Goal: Transaction & Acquisition: Book appointment/travel/reservation

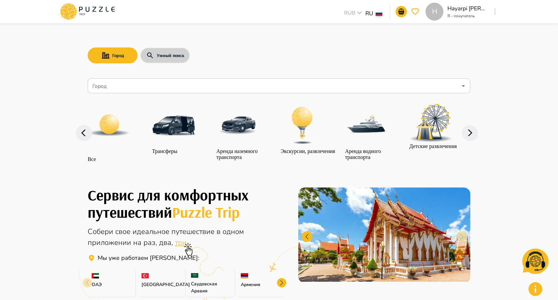
click at [167, 60] on button "Умный поиск" at bounding box center [165, 55] width 50 height 16
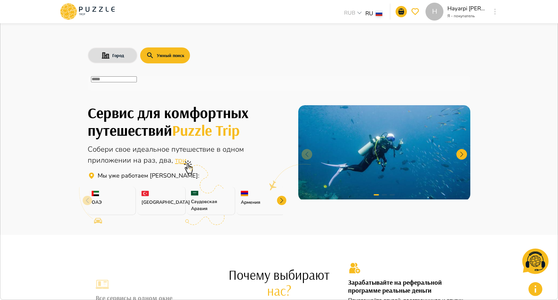
click at [137, 82] on input "text" at bounding box center [114, 79] width 46 height 6
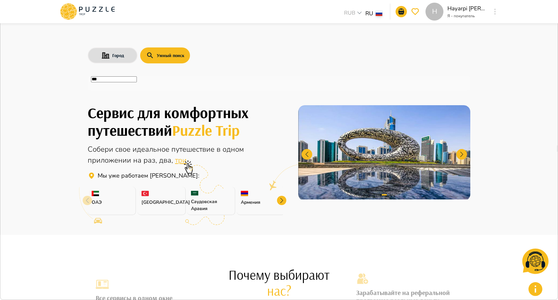
type input "**"
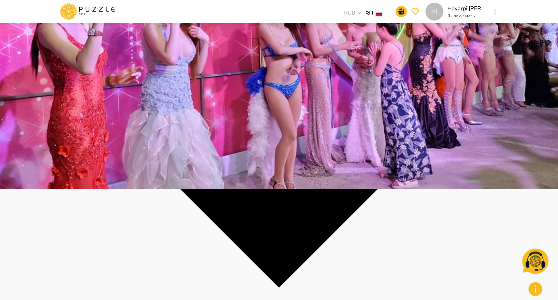
scroll to position [112, 0]
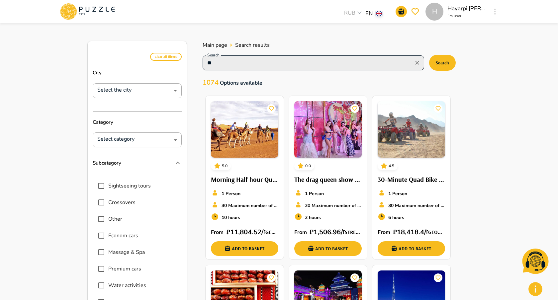
click at [264, 62] on input "**" at bounding box center [308, 62] width 207 height 9
type input "****"
click at [249, 65] on input "****" at bounding box center [308, 62] width 207 height 9
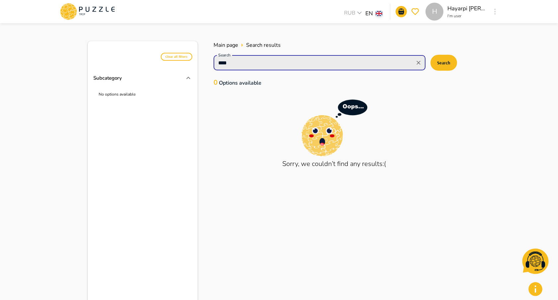
type input "*****"
click at [247, 59] on input "*****" at bounding box center [313, 62] width 197 height 9
type input "****"
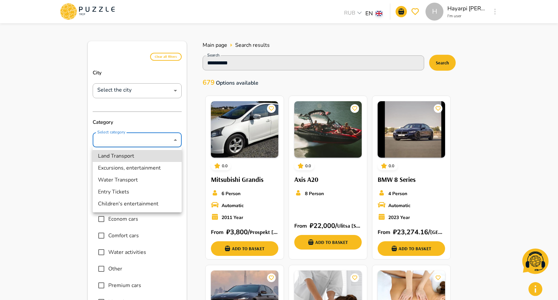
click at [126, 194] on li "Entry Tickets" at bounding box center [137, 192] width 89 height 12
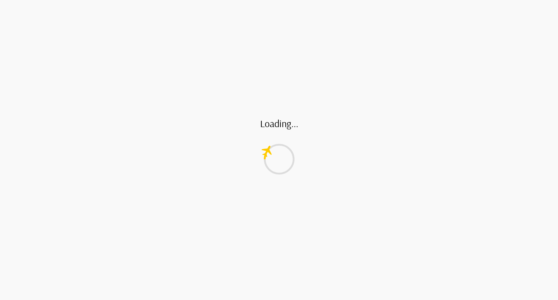
type input "**********"
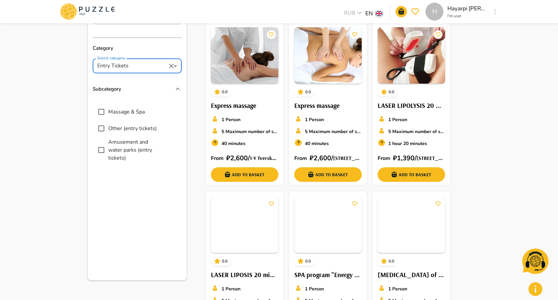
scroll to position [74, 0]
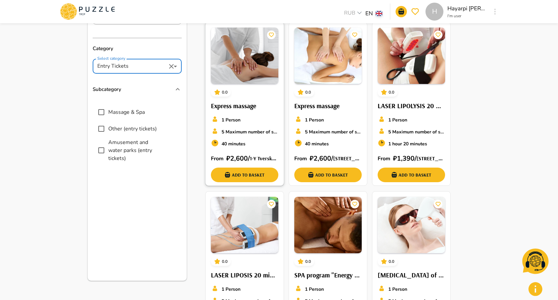
click at [239, 115] on div "1 Person" at bounding box center [244, 119] width 67 height 9
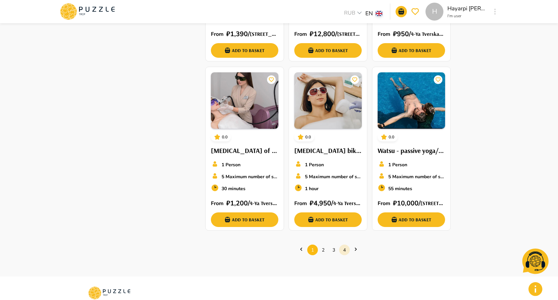
click at [345, 250] on link "4" at bounding box center [344, 250] width 11 height 10
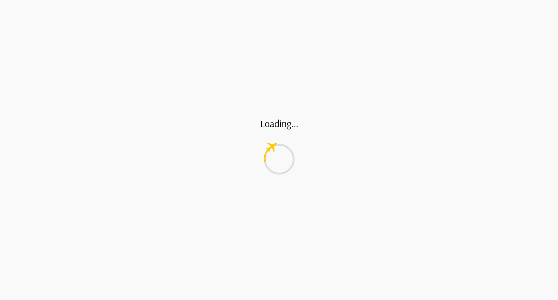
scroll to position [0, 0]
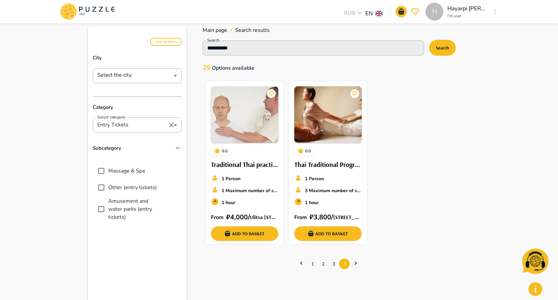
scroll to position [17, 0]
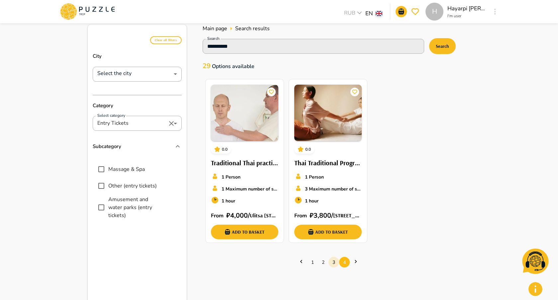
click at [334, 265] on link "3" at bounding box center [333, 262] width 11 height 10
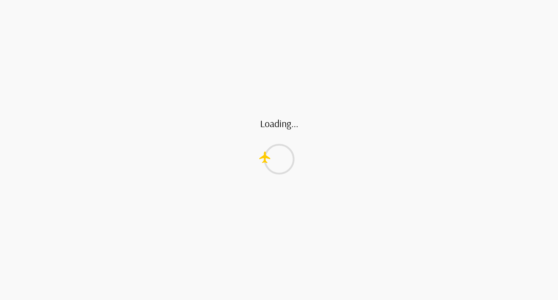
scroll to position [0, 0]
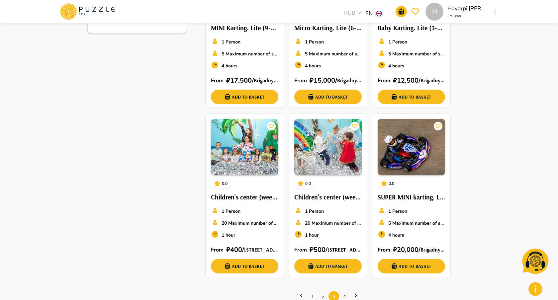
scroll to position [459, 0]
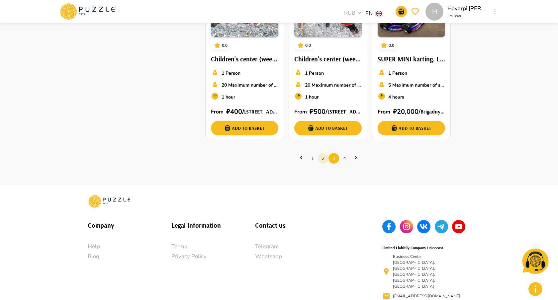
click at [323, 160] on link "2" at bounding box center [323, 158] width 11 height 10
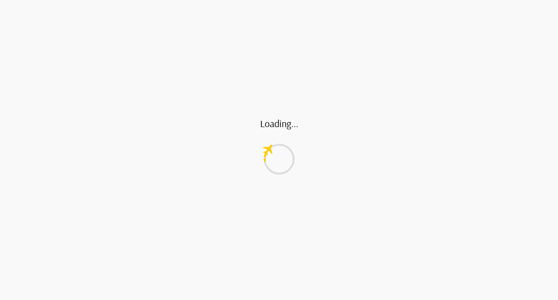
scroll to position [0, 0]
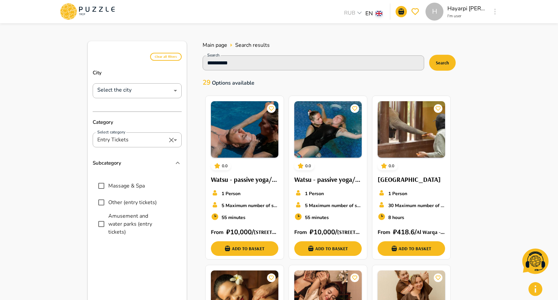
click at [93, 10] on icon at bounding box center [87, 11] width 56 height 17
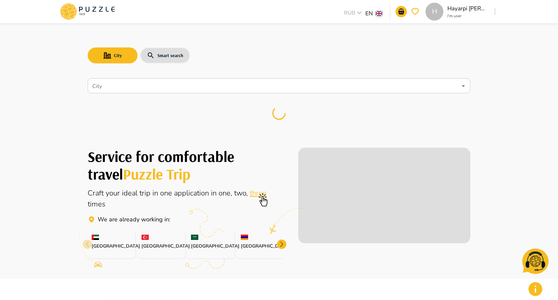
click at [101, 102] on div at bounding box center [279, 114] width 382 height 36
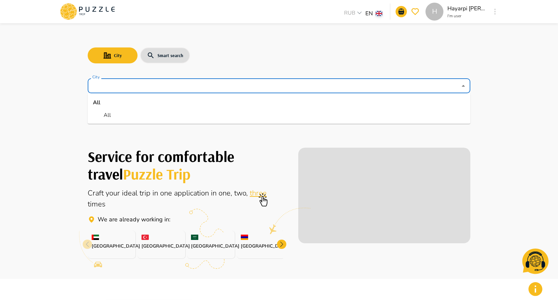
click at [101, 81] on input "City" at bounding box center [274, 86] width 366 height 13
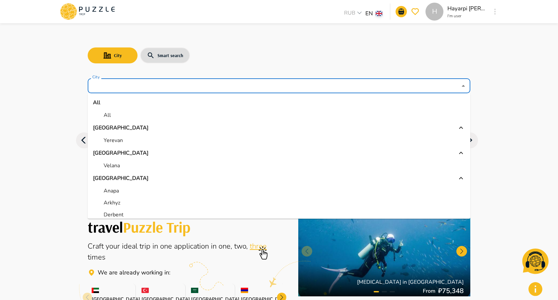
scroll to position [189, 0]
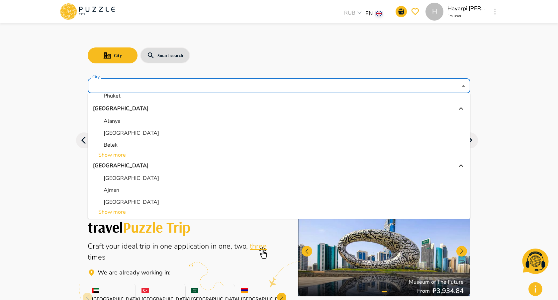
click at [106, 200] on p "Dubai" at bounding box center [131, 202] width 55 height 8
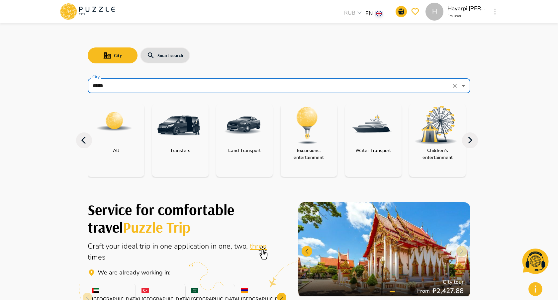
click at [133, 84] on input "*****" at bounding box center [270, 86] width 358 height 13
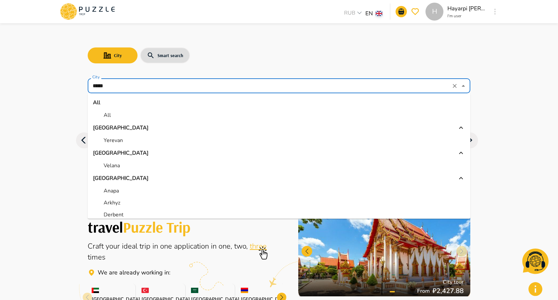
scroll to position [179, 0]
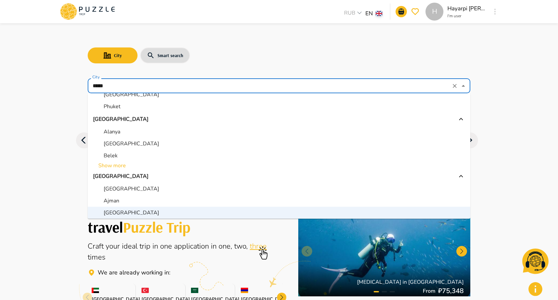
click at [125, 186] on p "Abu Dhabi" at bounding box center [131, 189] width 55 height 8
type input "*********"
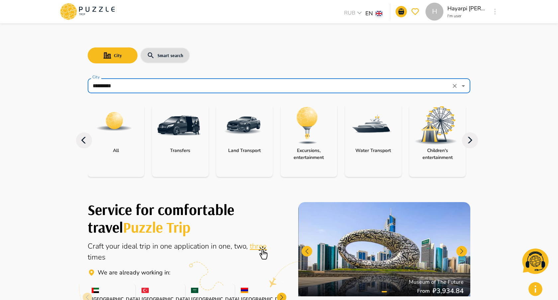
click at [121, 129] on img "category-all" at bounding box center [114, 121] width 37 height 37
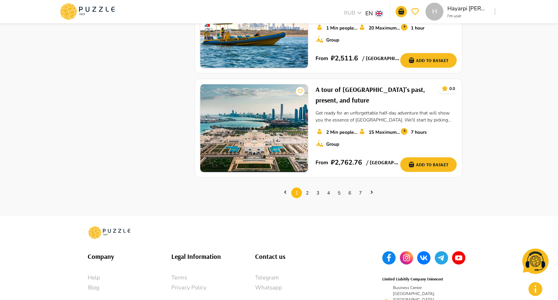
scroll to position [989, 0]
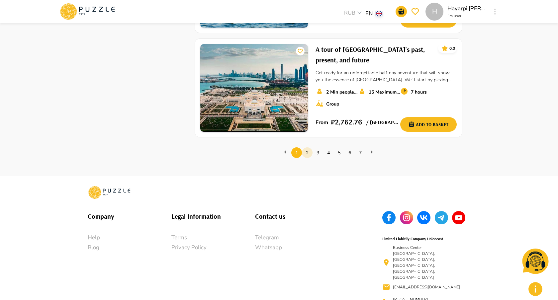
click at [306, 148] on link "2" at bounding box center [307, 153] width 11 height 10
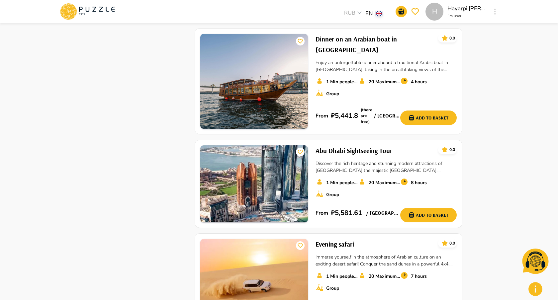
scroll to position [880, 0]
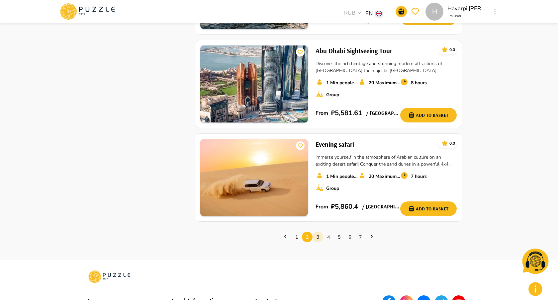
click at [318, 232] on link "3" at bounding box center [317, 237] width 11 height 10
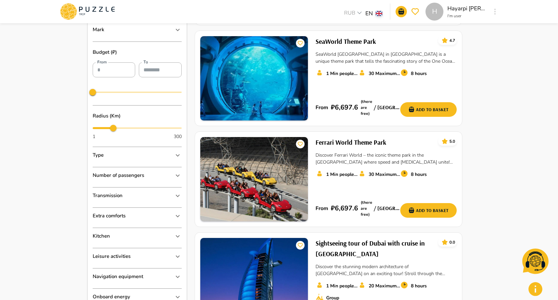
scroll to position [281, 0]
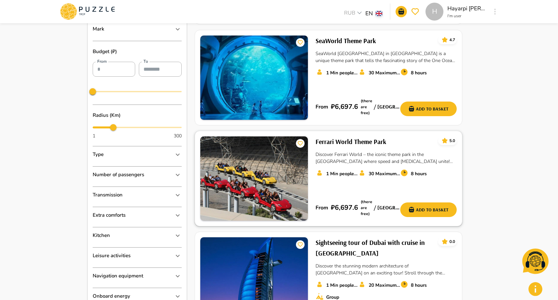
click at [348, 148] on div "Ferrari World Theme Park 5.0 Discover Ferrari World – the iconic theme park in …" at bounding box center [385, 178] width 141 height 84
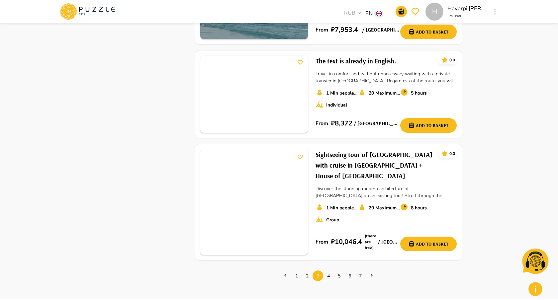
scroll to position [900, 0]
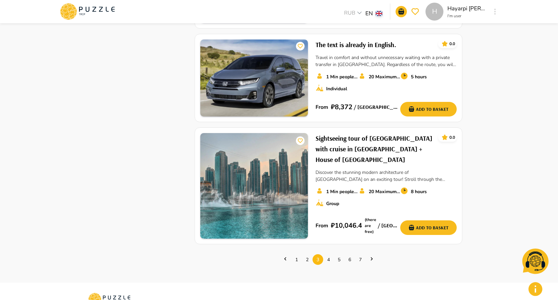
click at [327, 250] on ul "1 2 3 4 5 6 7" at bounding box center [329, 260] width 268 height 20
click at [327, 255] on link "4" at bounding box center [328, 260] width 11 height 10
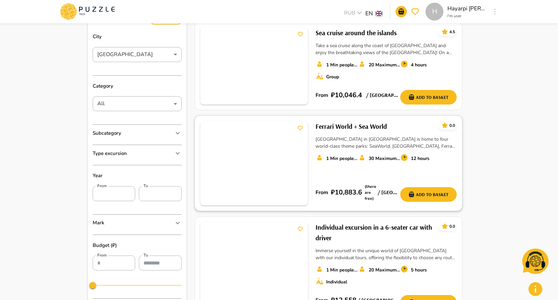
scroll to position [97, 0]
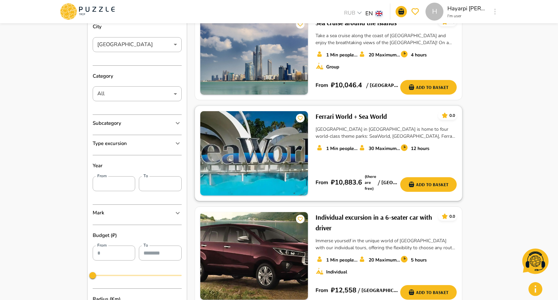
click at [341, 127] on p "Yas Island in Abu Dhabi is home to four world-class theme parks: SeaWorld, Yas …" at bounding box center [385, 133] width 141 height 14
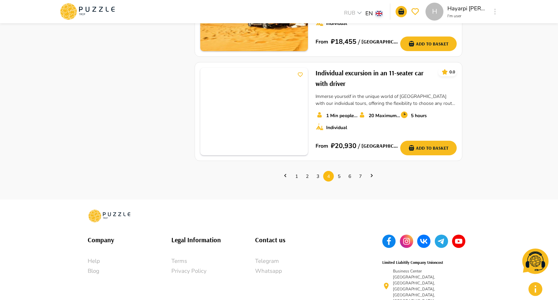
scroll to position [971, 0]
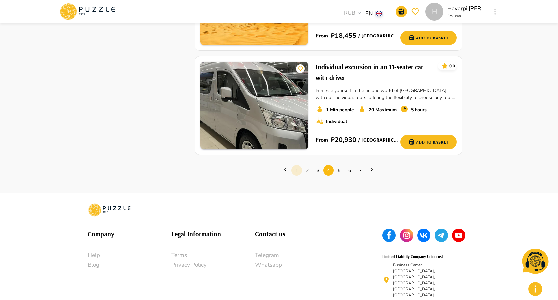
click at [297, 165] on link "1" at bounding box center [296, 170] width 11 height 10
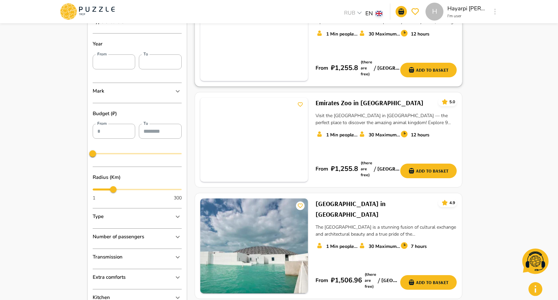
scroll to position [326, 0]
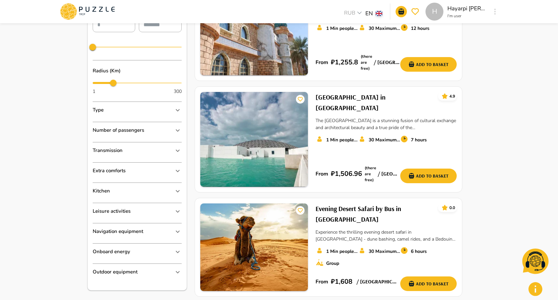
click at [142, 81] on span "70" at bounding box center [137, 83] width 89 height 10
type input "**"
click at [100, 84] on span "166" at bounding box center [137, 83] width 89 height 10
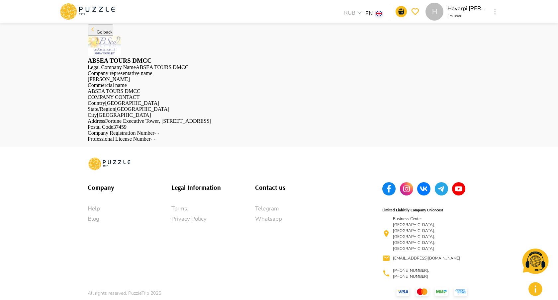
scroll to position [5, 0]
drag, startPoint x: 131, startPoint y: 58, endPoint x: 260, endPoint y: 59, distance: 129.2
click at [142, 59] on h3 "ABSEA TOURS DMCC" at bounding box center [279, 60] width 382 height 7
click at [260, 59] on div "ABSEA TOURS DMCC" at bounding box center [279, 50] width 382 height 29
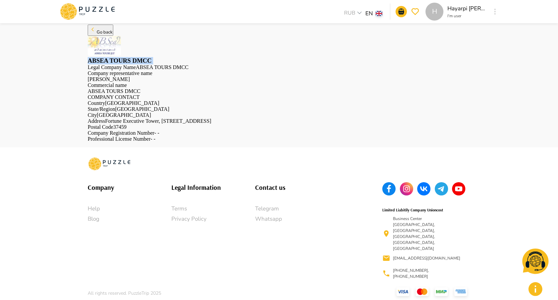
click at [260, 59] on div "ABSEA TOURS DMCC" at bounding box center [279, 50] width 382 height 29
copy h3 "ABSEA TOURS DMCC"
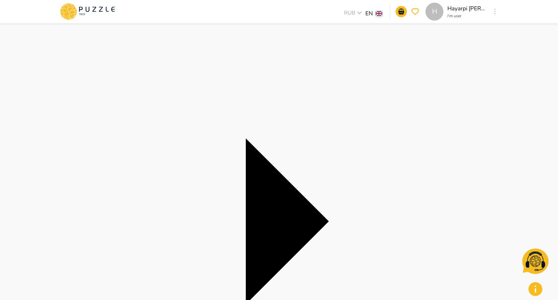
scroll to position [22, 0]
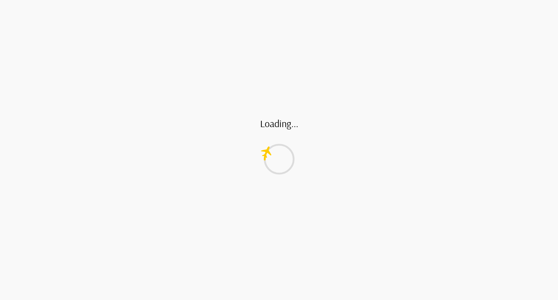
scroll to position [5, 0]
